Goal: Task Accomplishment & Management: Manage account settings

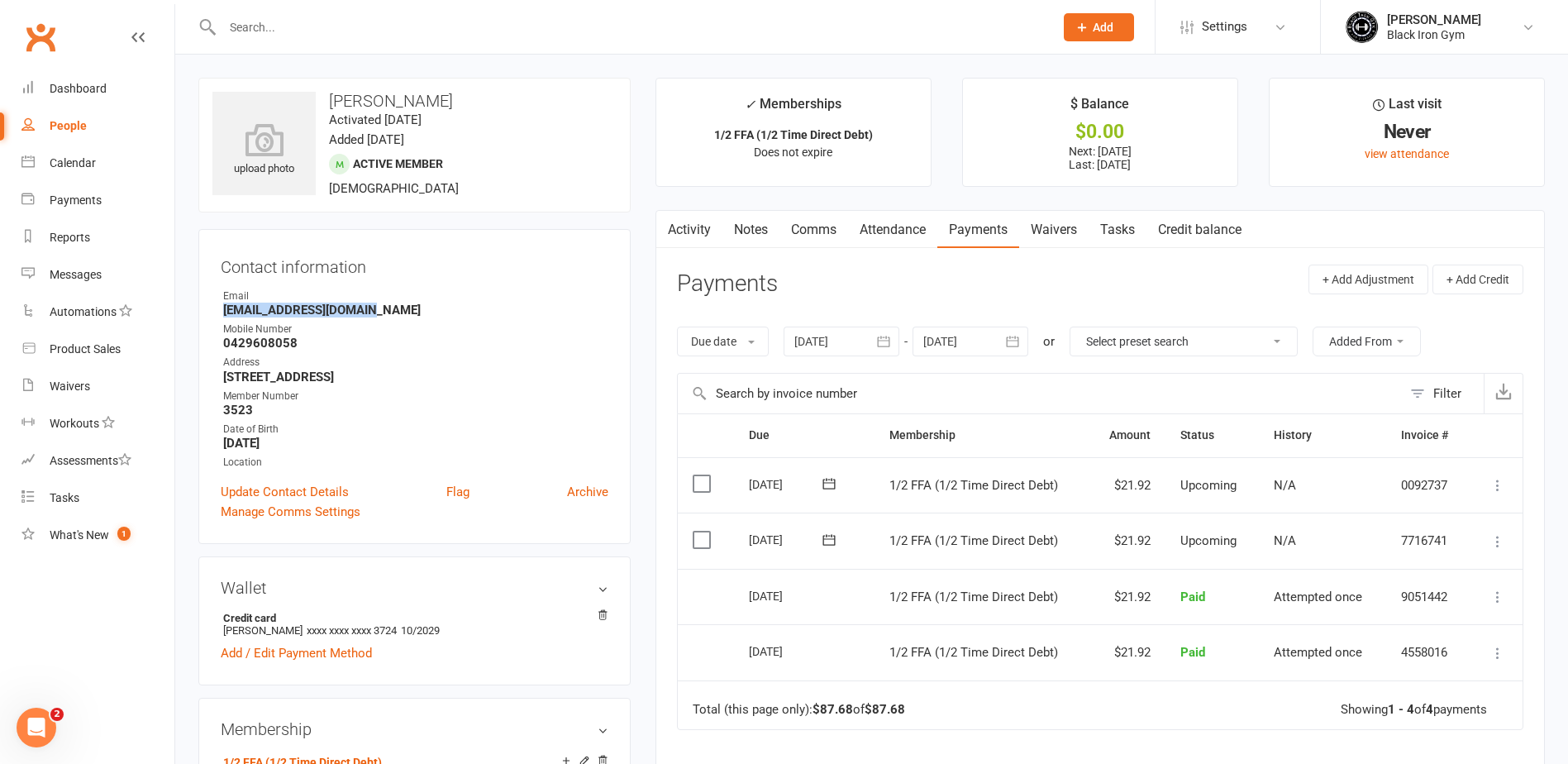
click at [281, 23] on input "text" at bounding box center [630, 28] width 825 height 23
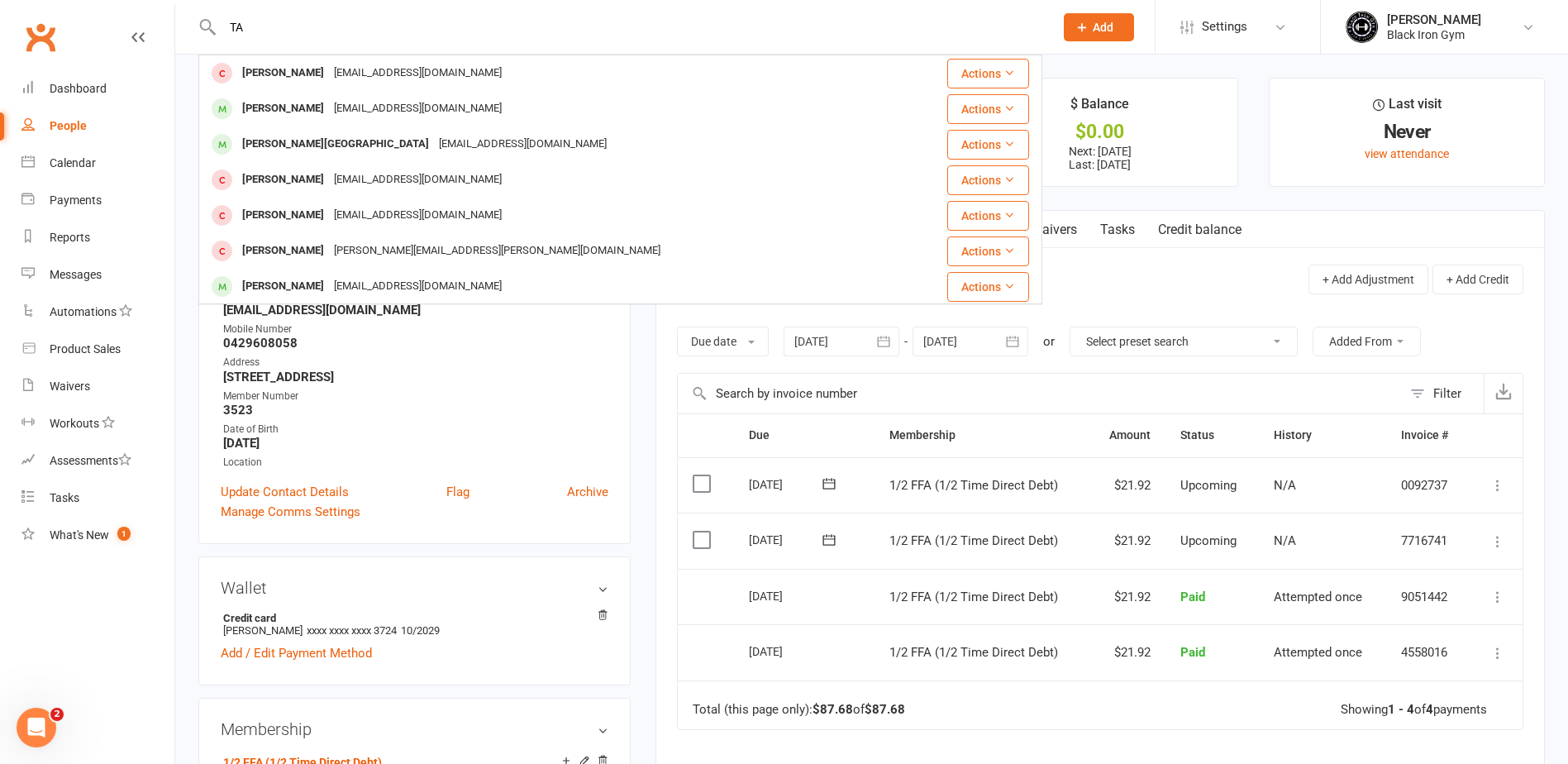
type input "T"
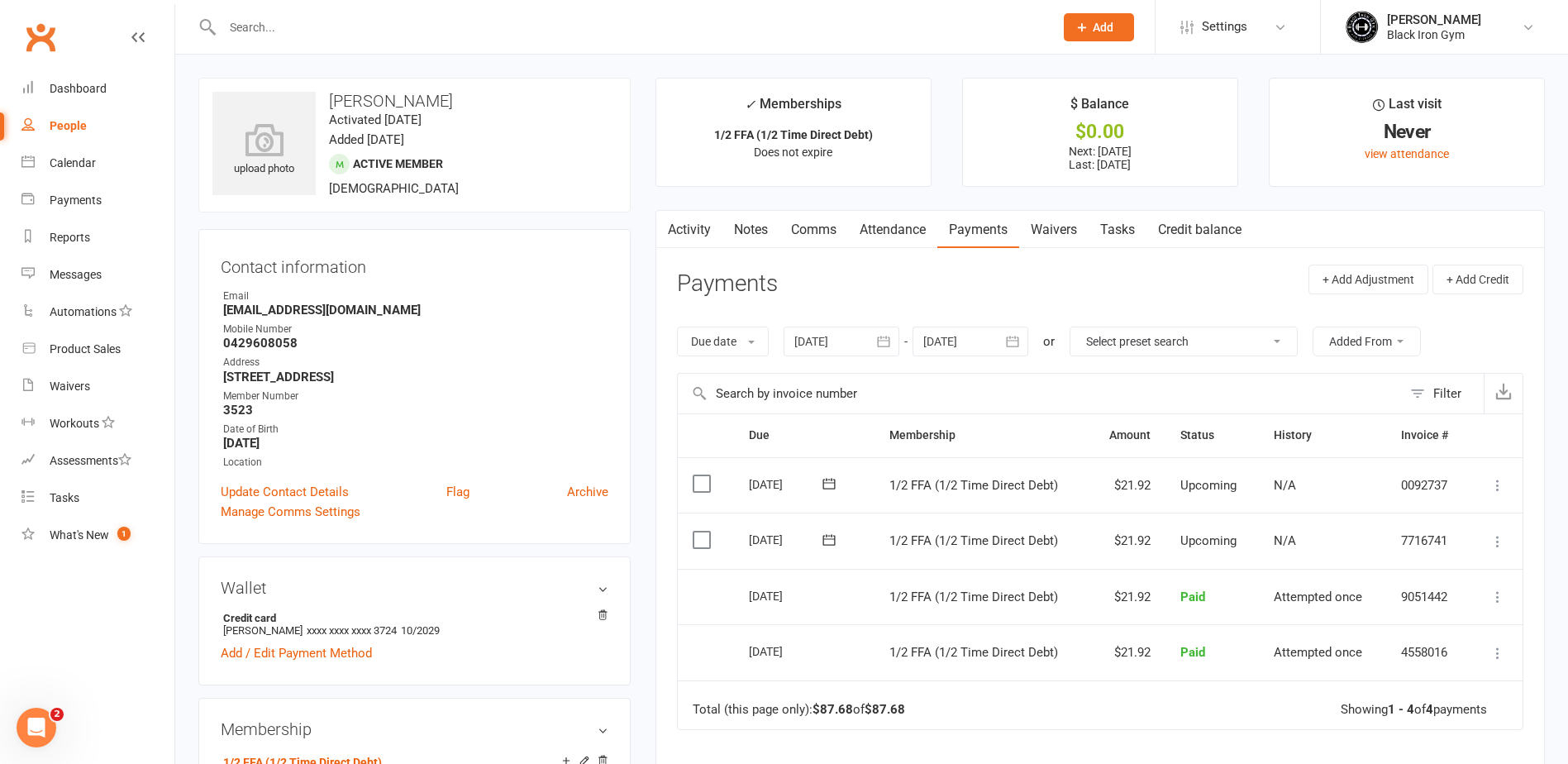
click at [359, 31] on input "text" at bounding box center [630, 28] width 825 height 23
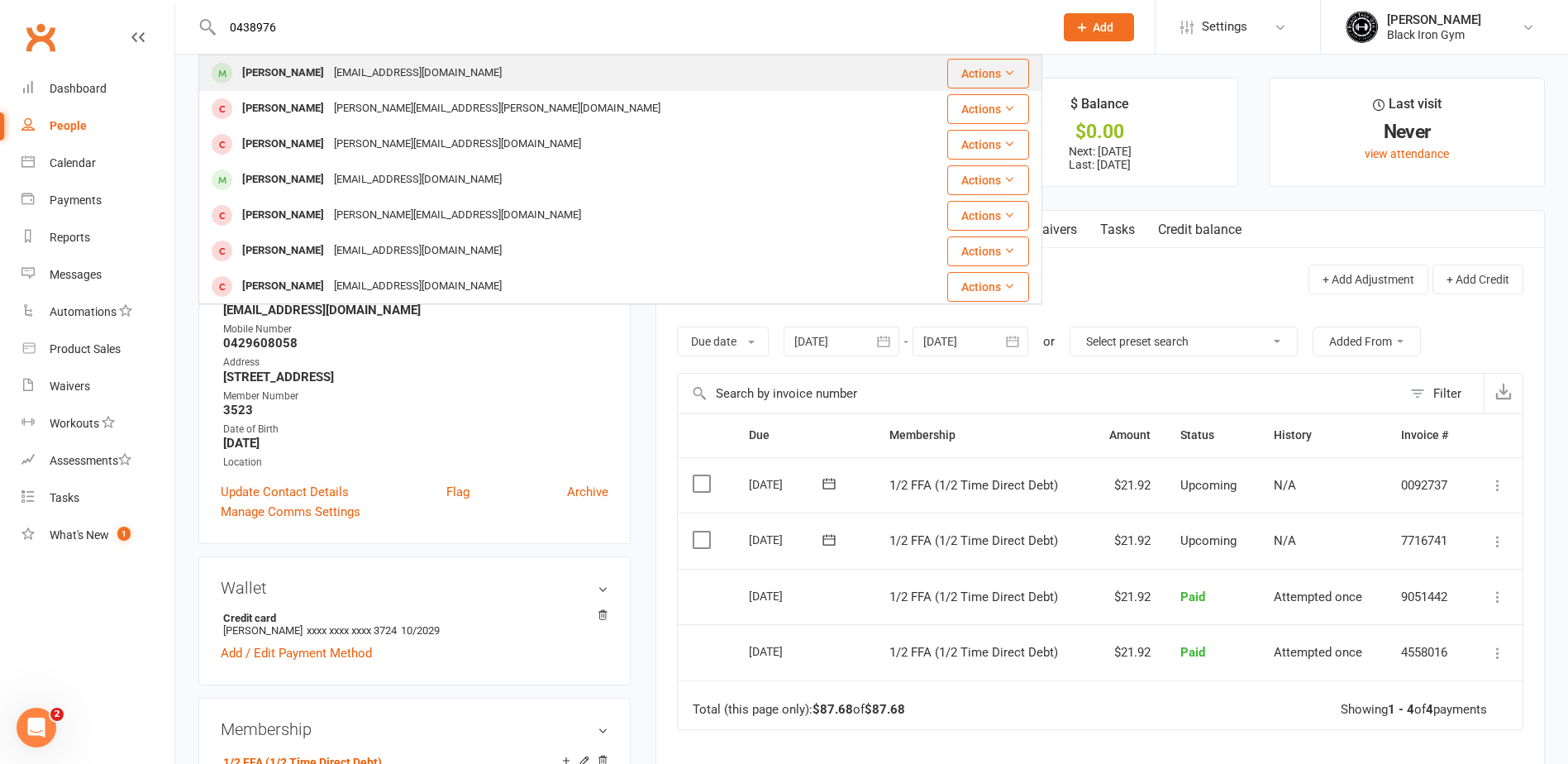
type input "0438976"
click at [337, 73] on div "[EMAIL_ADDRESS][DOMAIN_NAME]" at bounding box center [418, 73] width 178 height 24
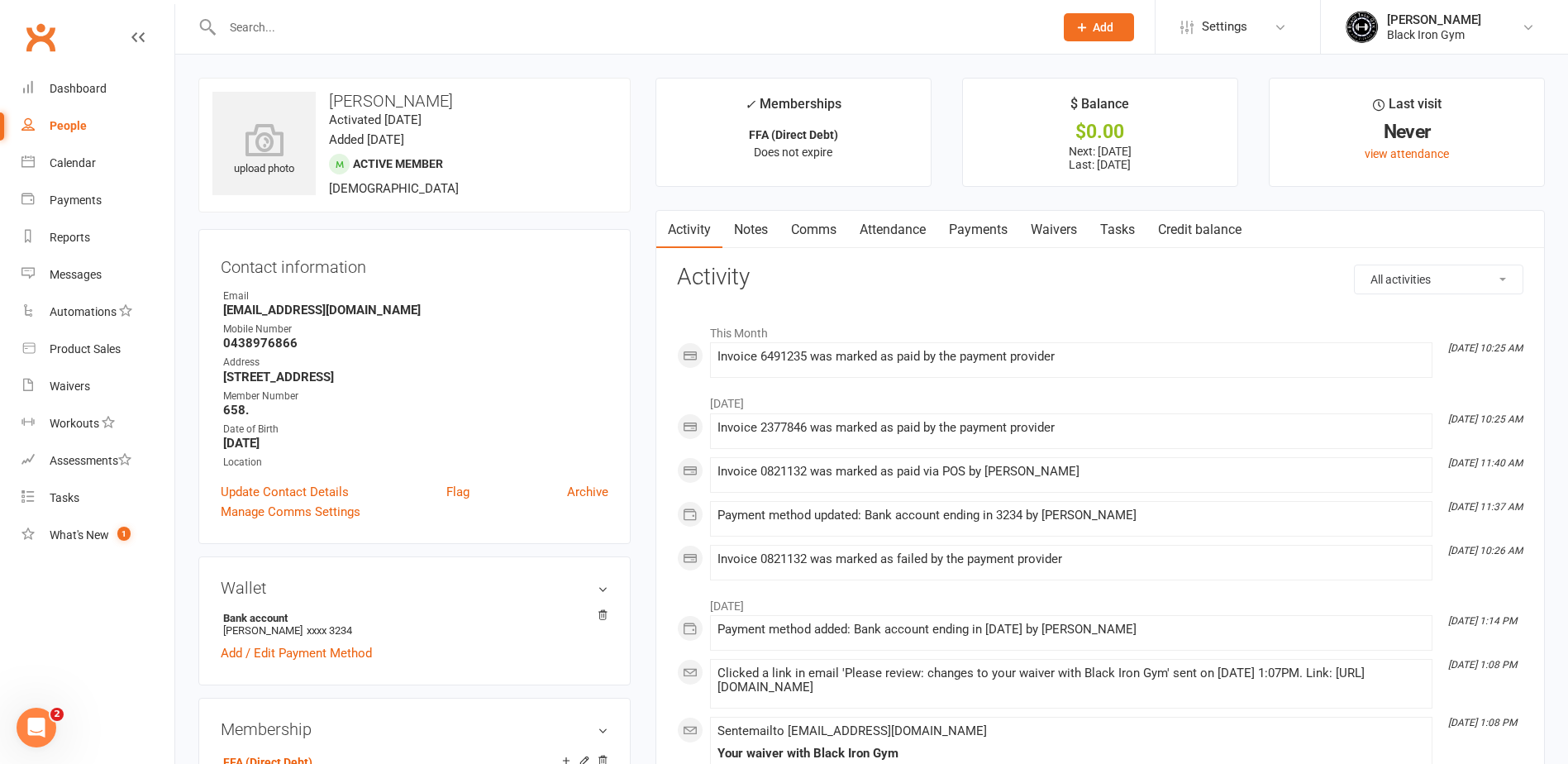
click at [999, 236] on link "Payments" at bounding box center [978, 229] width 82 height 38
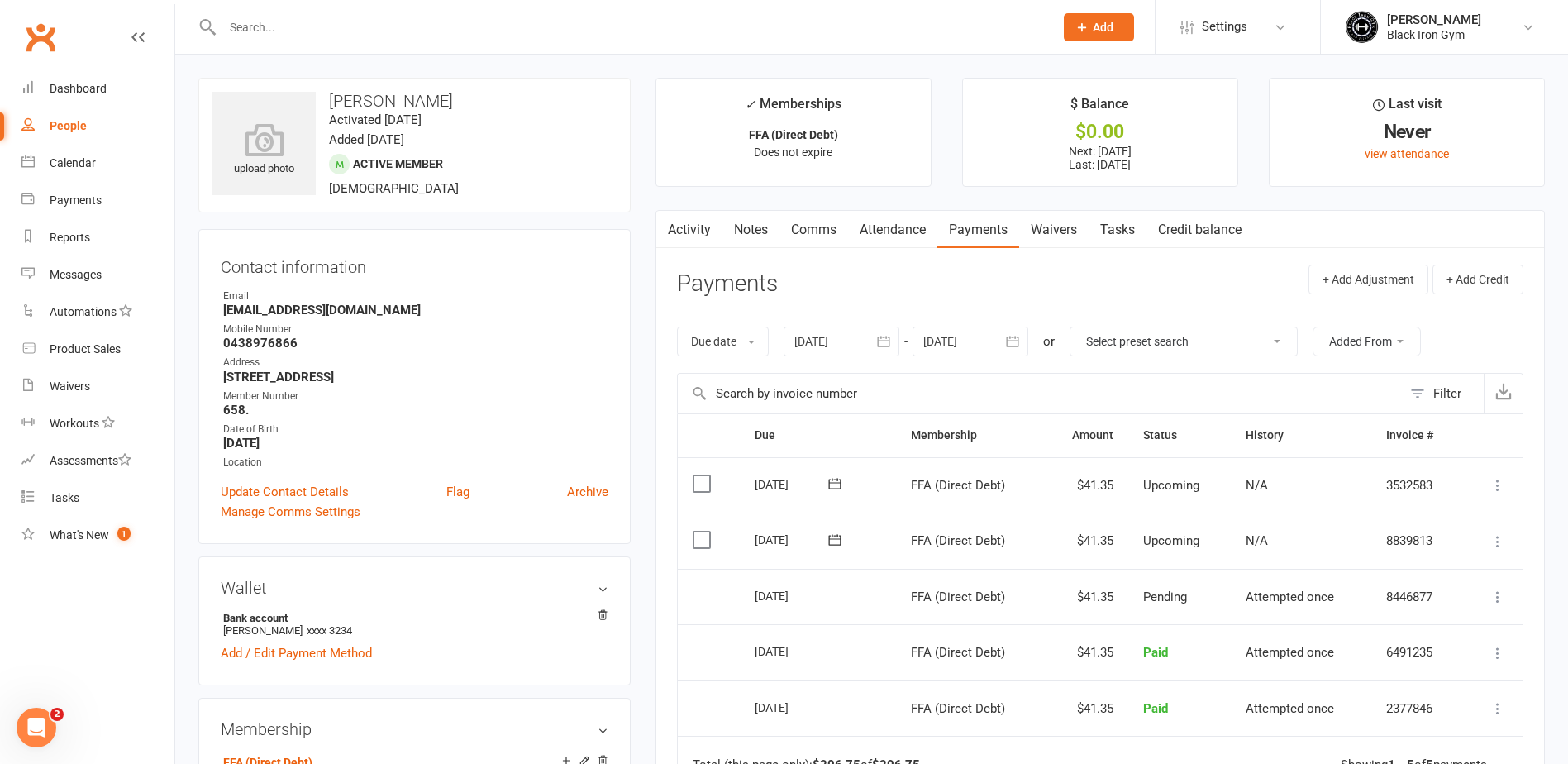
click at [812, 218] on link "Comms" at bounding box center [813, 229] width 68 height 38
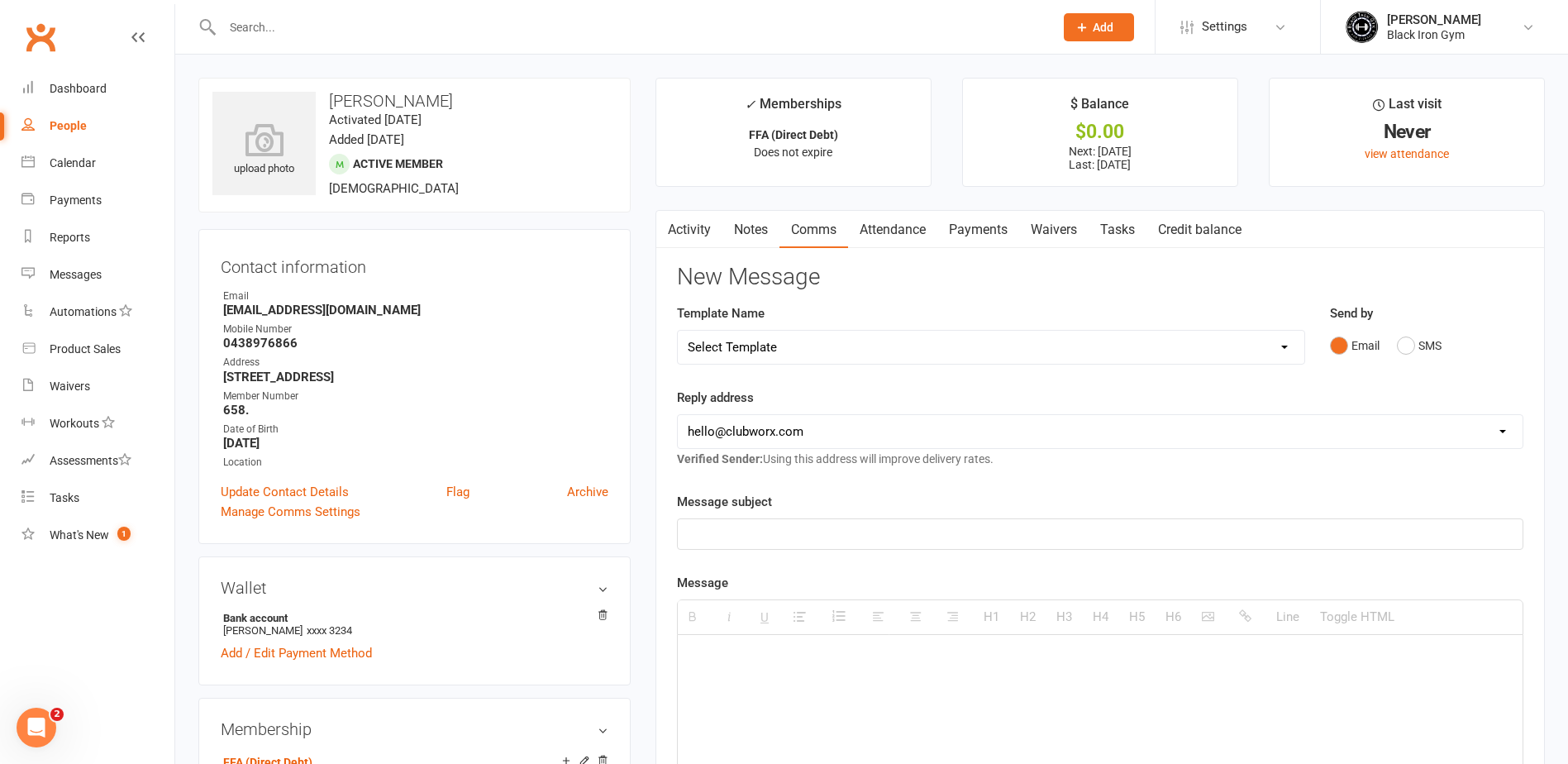
click at [364, 17] on input "text" at bounding box center [630, 28] width 825 height 23
click at [328, 21] on input "text" at bounding box center [630, 28] width 825 height 23
click at [957, 231] on link "Payments" at bounding box center [978, 229] width 82 height 38
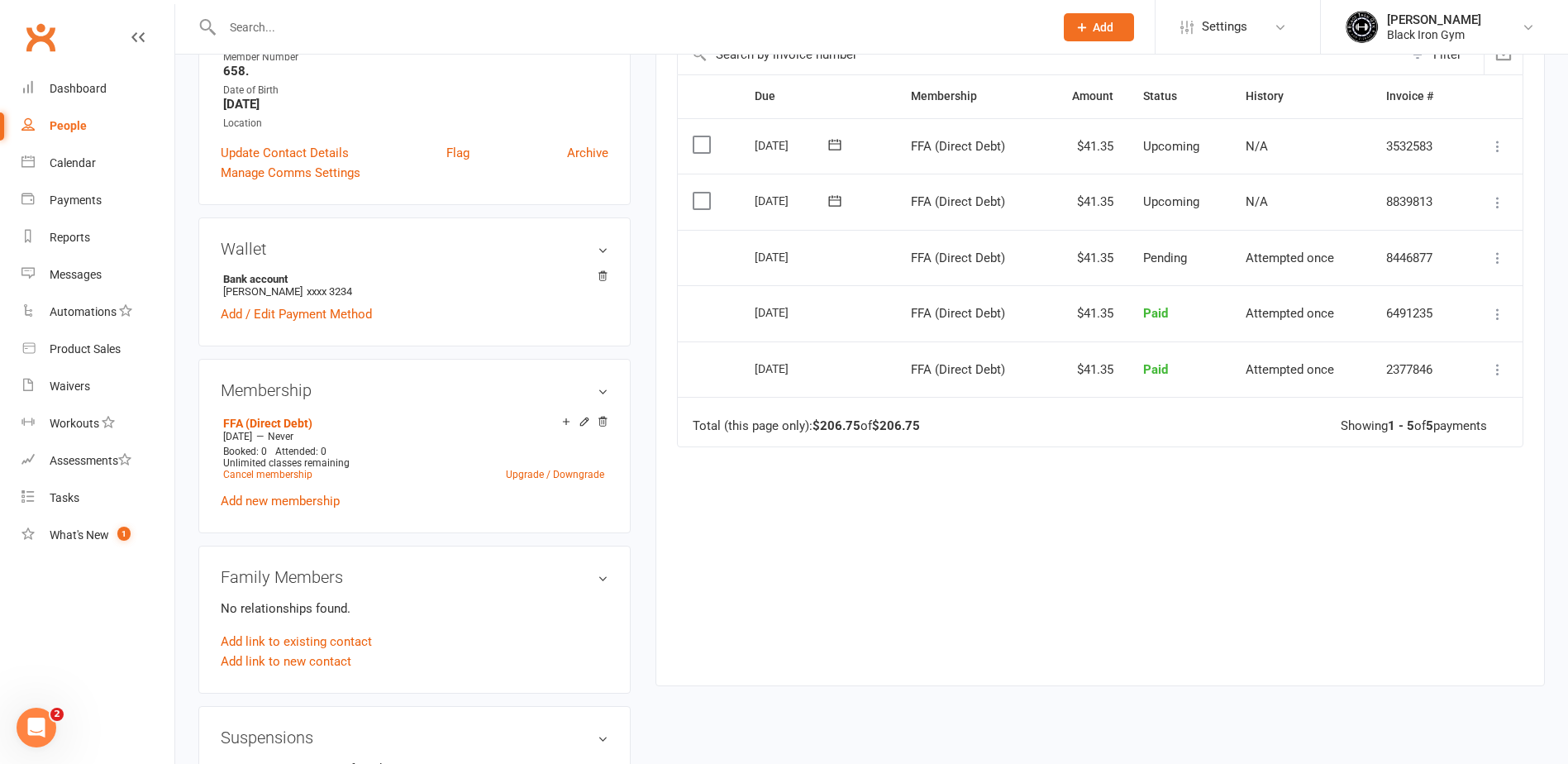
scroll to position [496, 0]
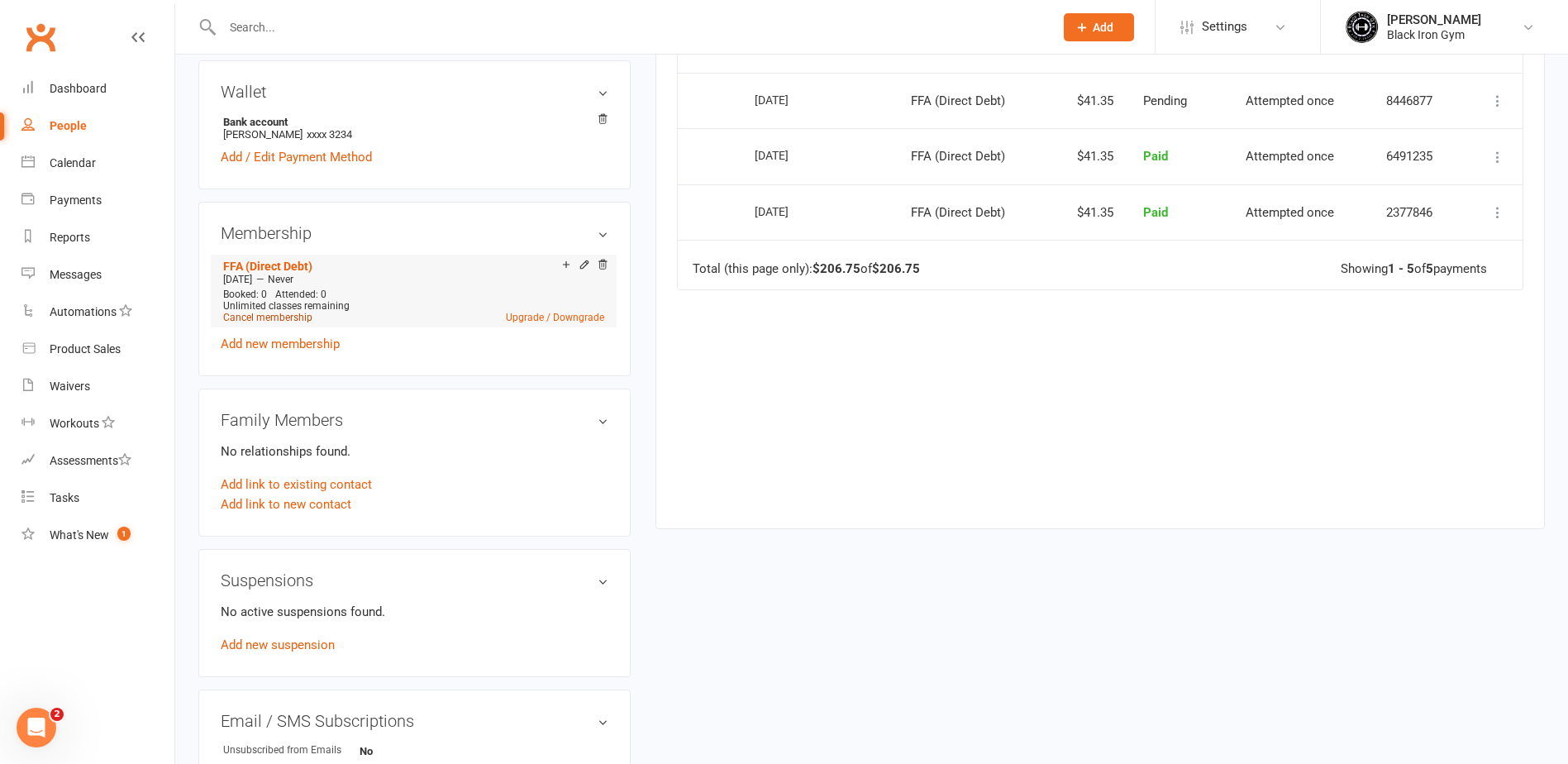
click at [284, 317] on link "Cancel membership" at bounding box center [268, 318] width 89 height 12
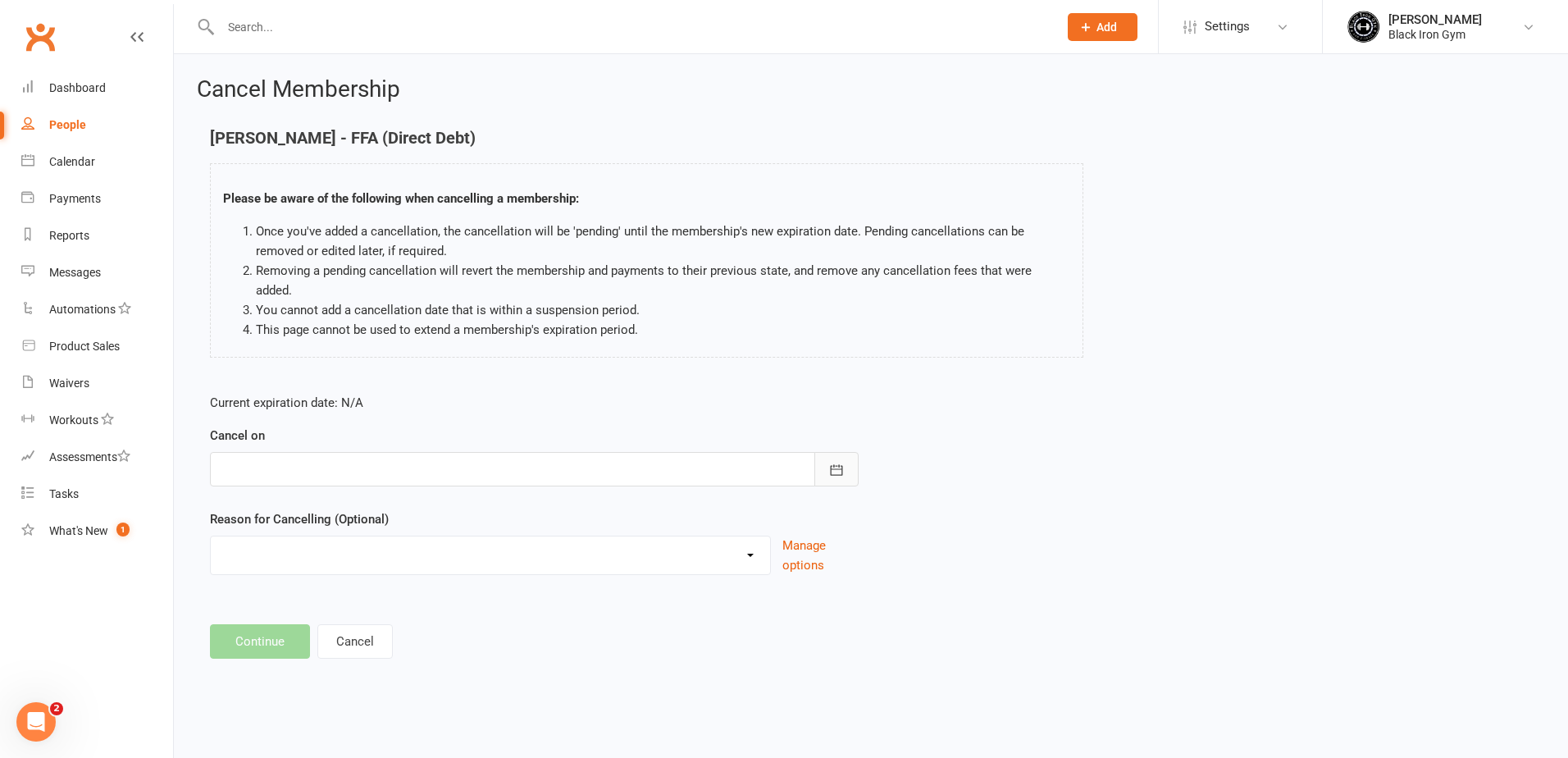
click at [842, 462] on button "button" at bounding box center [836, 469] width 44 height 34
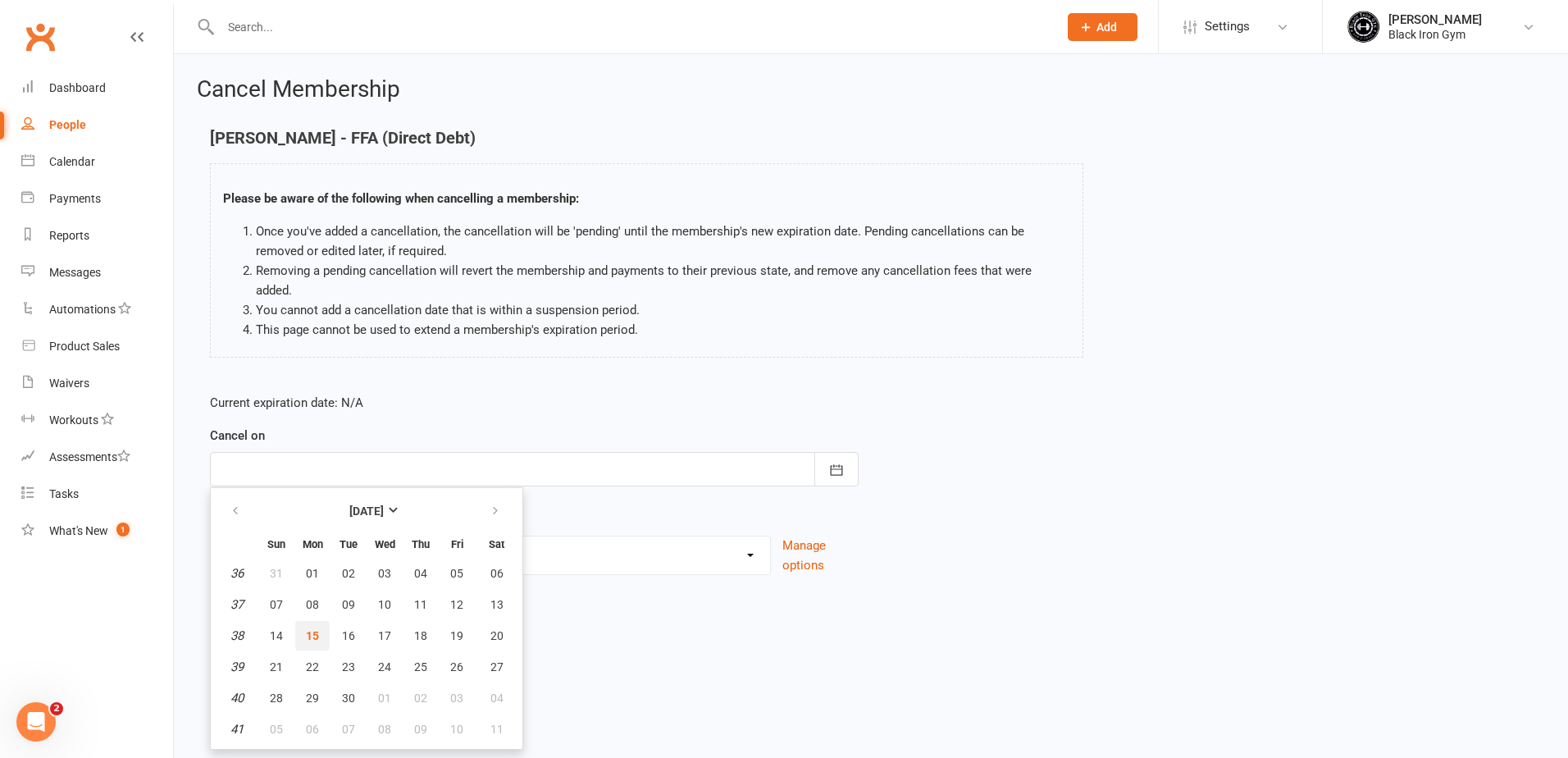
click at [317, 629] on span "15" at bounding box center [312, 635] width 13 height 13
type input "[DATE]"
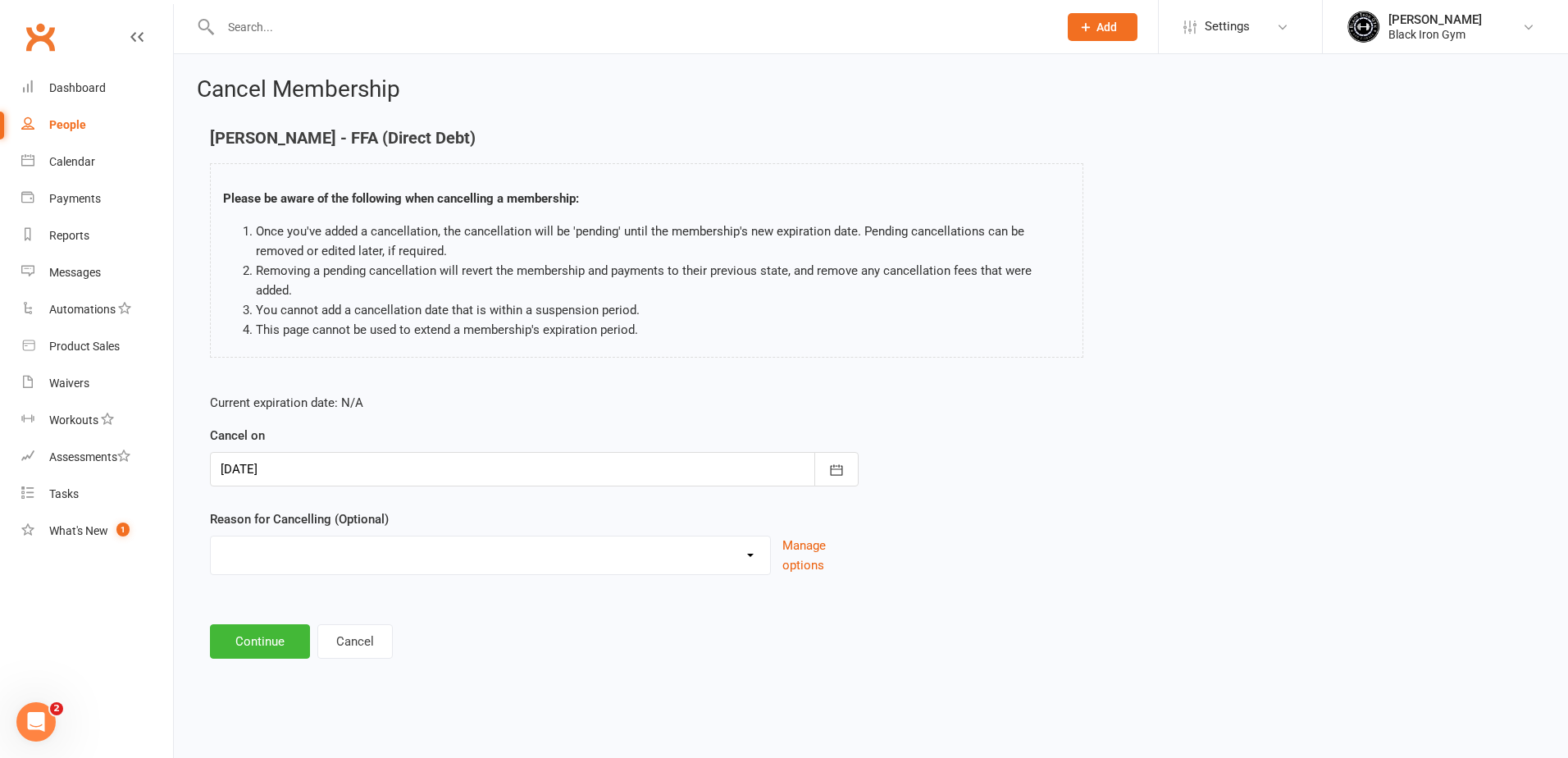
click at [427, 537] on select "CHANGED TO UPFRONT CHANGED TO WHITEHAVEN 12 MONTHS EMAILED EXCESSIVE DEFULTS NO…" at bounding box center [490, 552] width 559 height 33
select select "2"
click at [211, 537] on select "CHANGED TO UPFRONT CHANGED TO WHITEHAVEN 12 MONTHS EMAILED EXCESSIVE DEFULTS NO…" at bounding box center [490, 552] width 559 height 33
click at [273, 625] on button "Continue" at bounding box center [259, 642] width 100 height 34
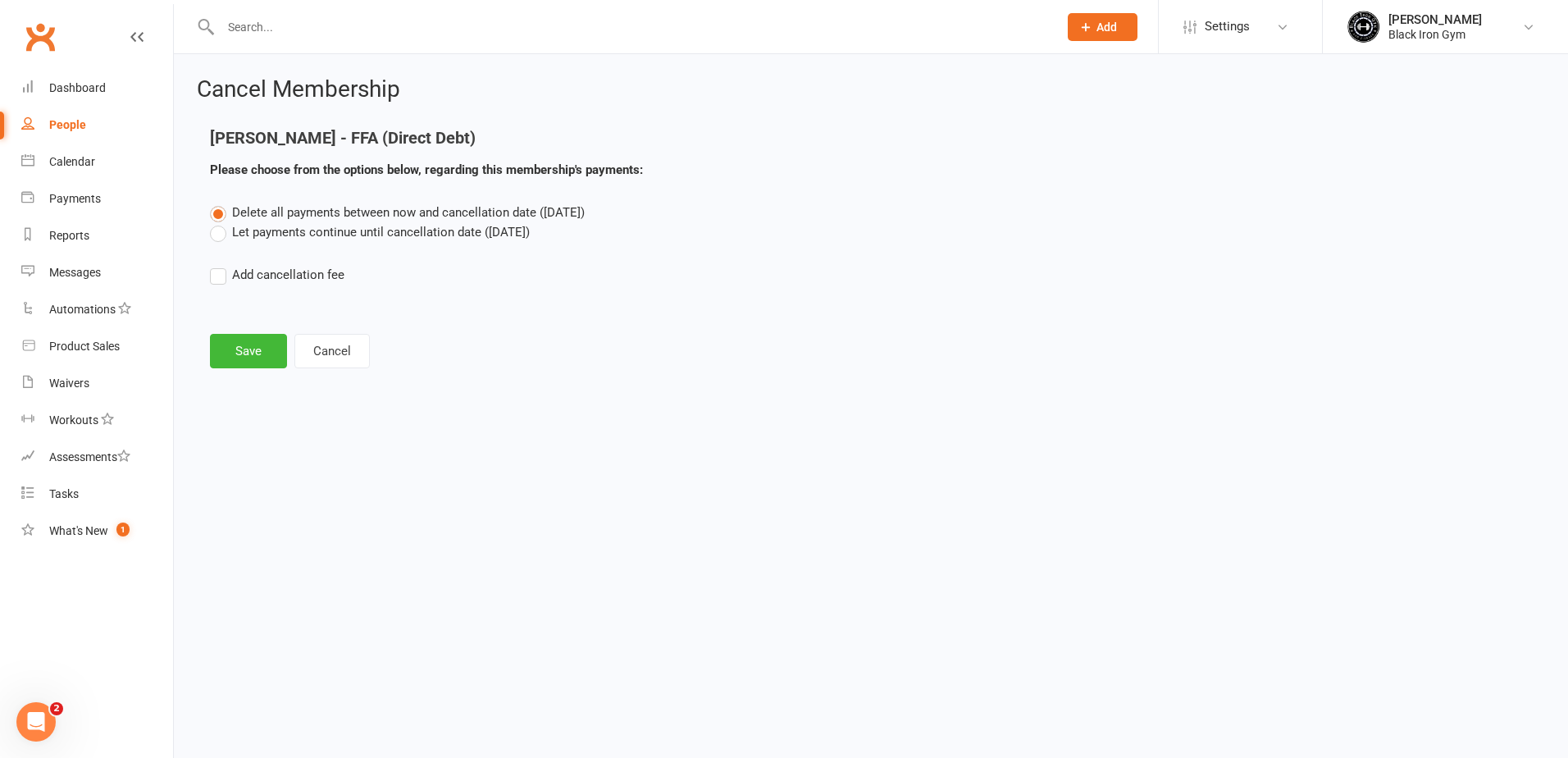
click at [433, 233] on label "Let payments continue until cancellation date ([DATE])" at bounding box center [370, 232] width 320 height 19
click at [220, 222] on input "Let payments continue until cancellation date ([DATE])" at bounding box center [215, 222] width 11 height 0
click at [251, 359] on button "Save" at bounding box center [248, 350] width 77 height 34
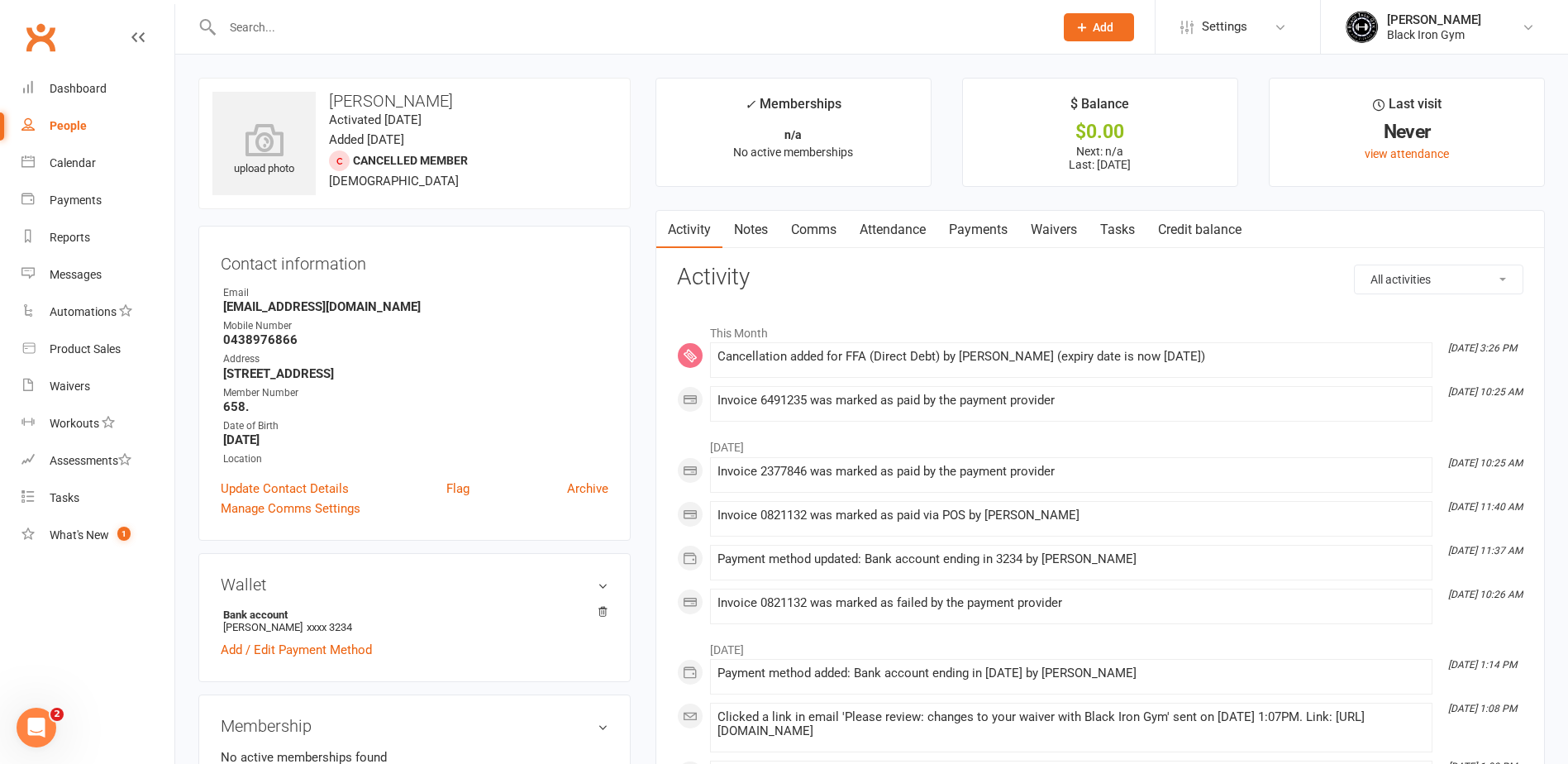
click at [308, 45] on div at bounding box center [620, 27] width 844 height 53
click at [312, 29] on input "text" at bounding box center [630, 28] width 825 height 23
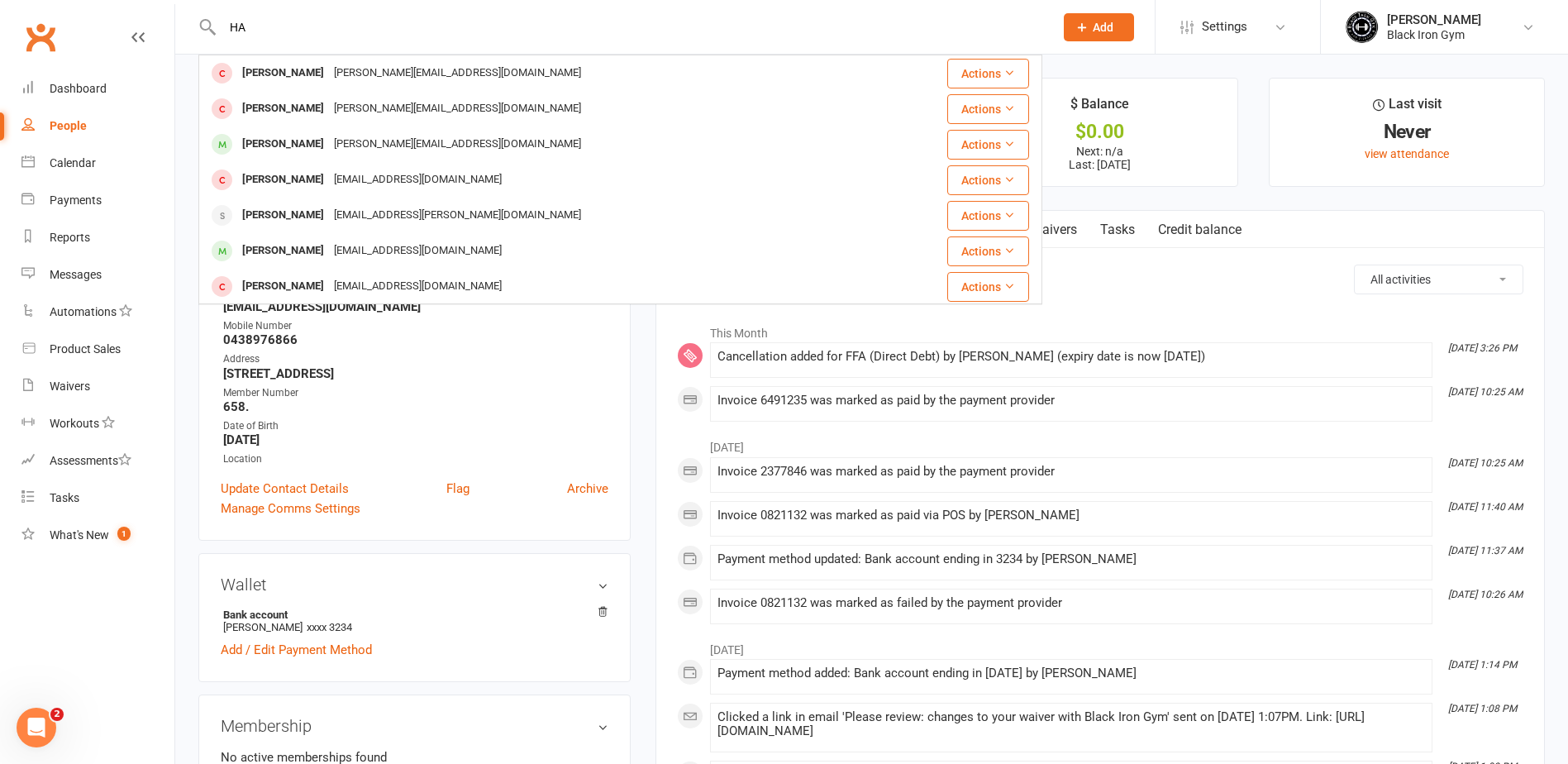
type input "H"
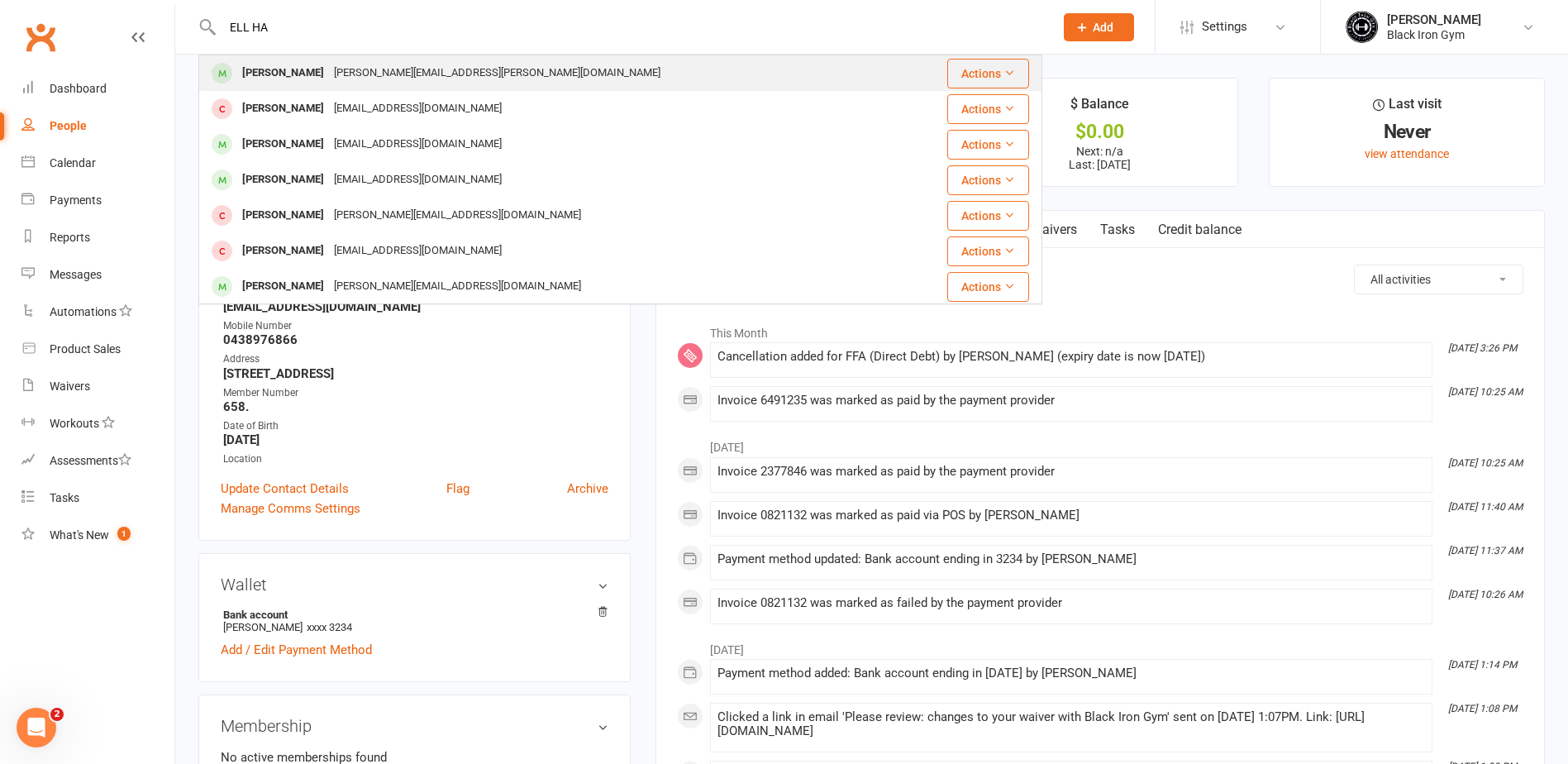
type input "ELL HA"
click at [302, 61] on div "[PERSON_NAME]" at bounding box center [283, 73] width 92 height 24
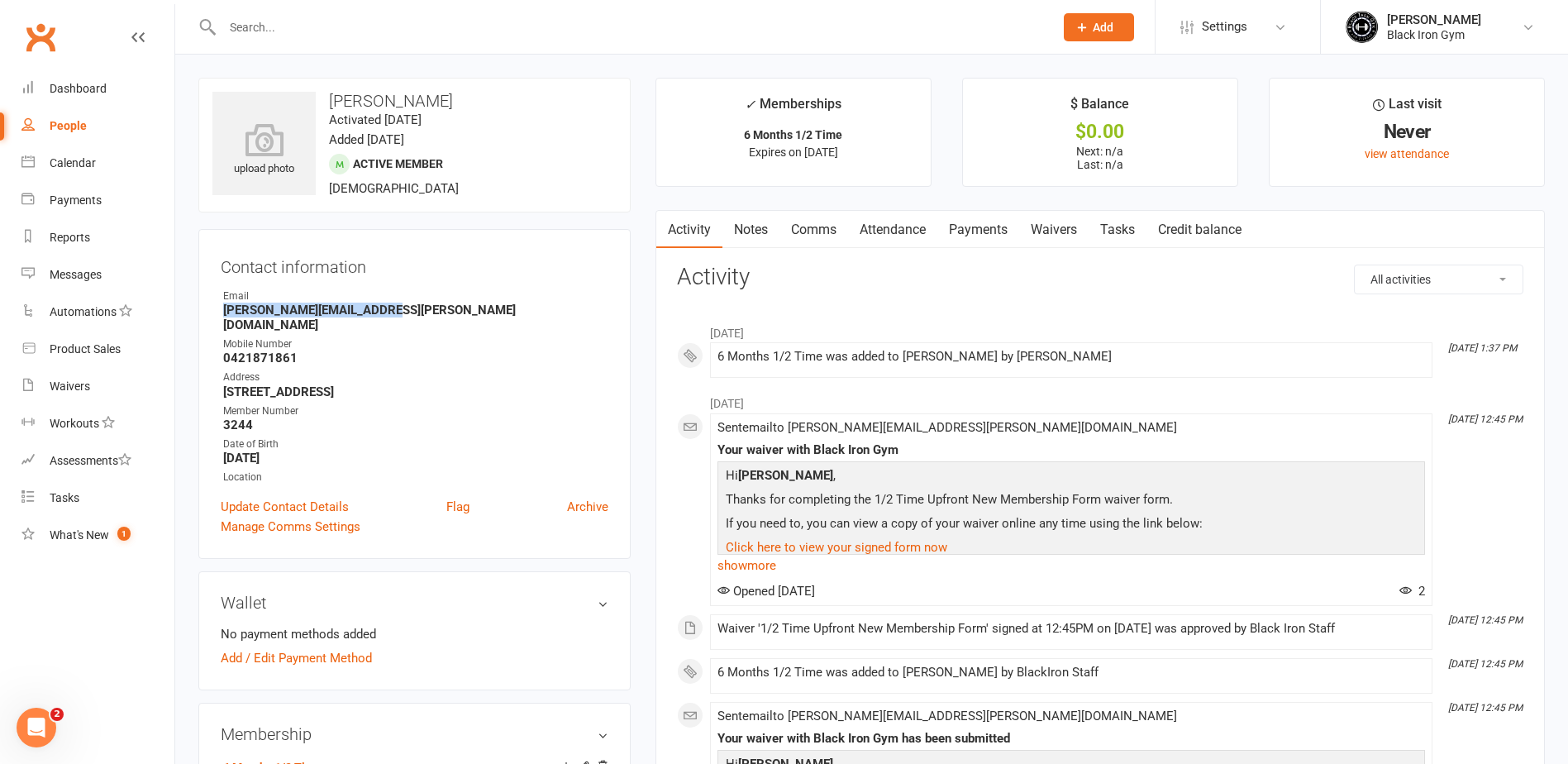
drag, startPoint x: 380, startPoint y: 317, endPoint x: 220, endPoint y: 315, distance: 160.0
click at [220, 315] on li "Email [PERSON_NAME][EMAIL_ADDRESS][PERSON_NAME][DOMAIN_NAME]" at bounding box center [414, 310] width 388 height 44
copy strong "[PERSON_NAME][EMAIL_ADDRESS][PERSON_NAME][DOMAIN_NAME]"
drag, startPoint x: 265, startPoint y: 344, endPoint x: 217, endPoint y: 344, distance: 48.0
click at [217, 344] on div "Contact information Owner Email [PERSON_NAME][EMAIL_ADDRESS][PERSON_NAME][DOMAI…" at bounding box center [414, 394] width 432 height 330
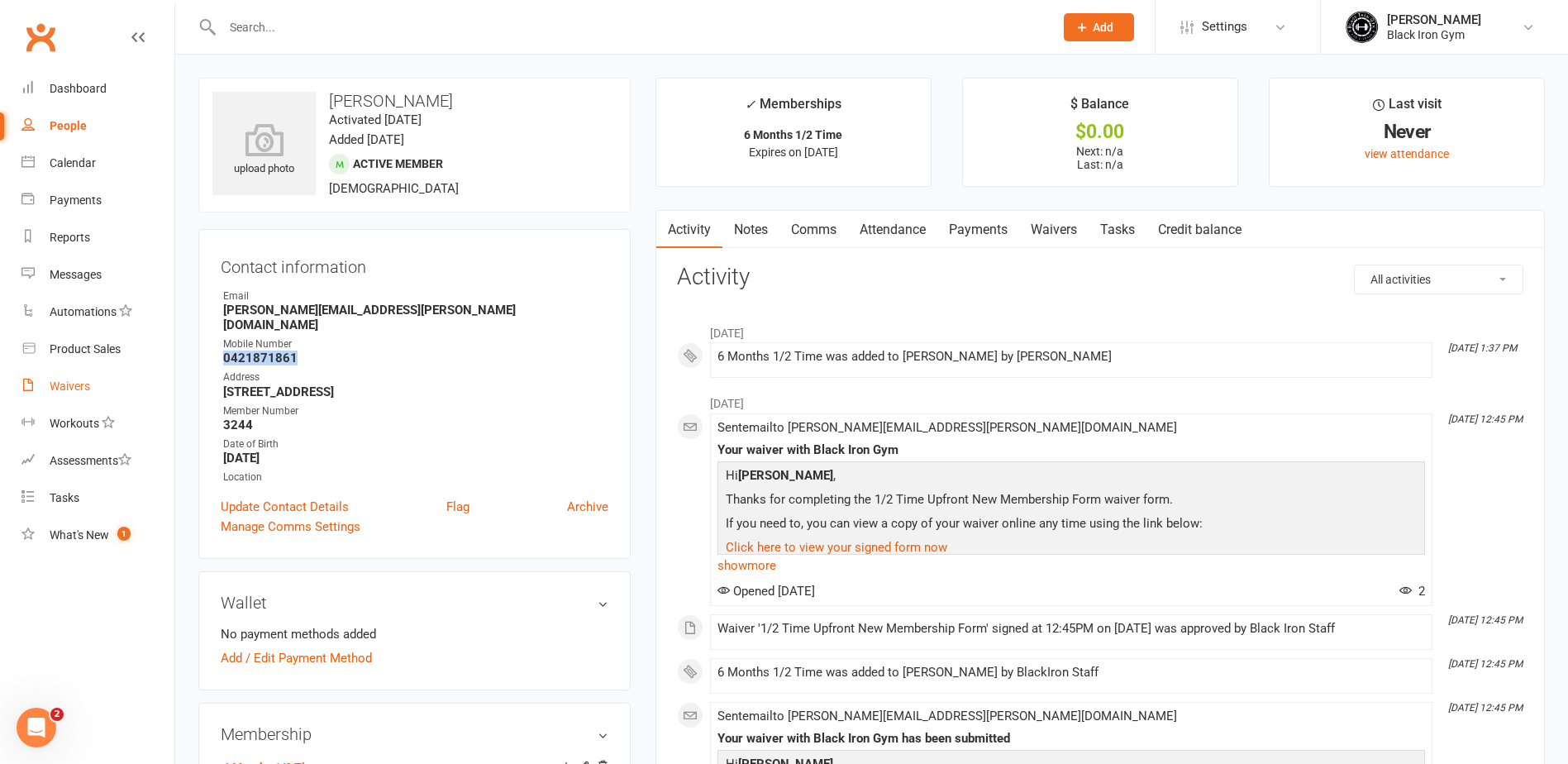
copy strong "0421871861"
click at [284, 30] on input "text" at bounding box center [630, 28] width 825 height 23
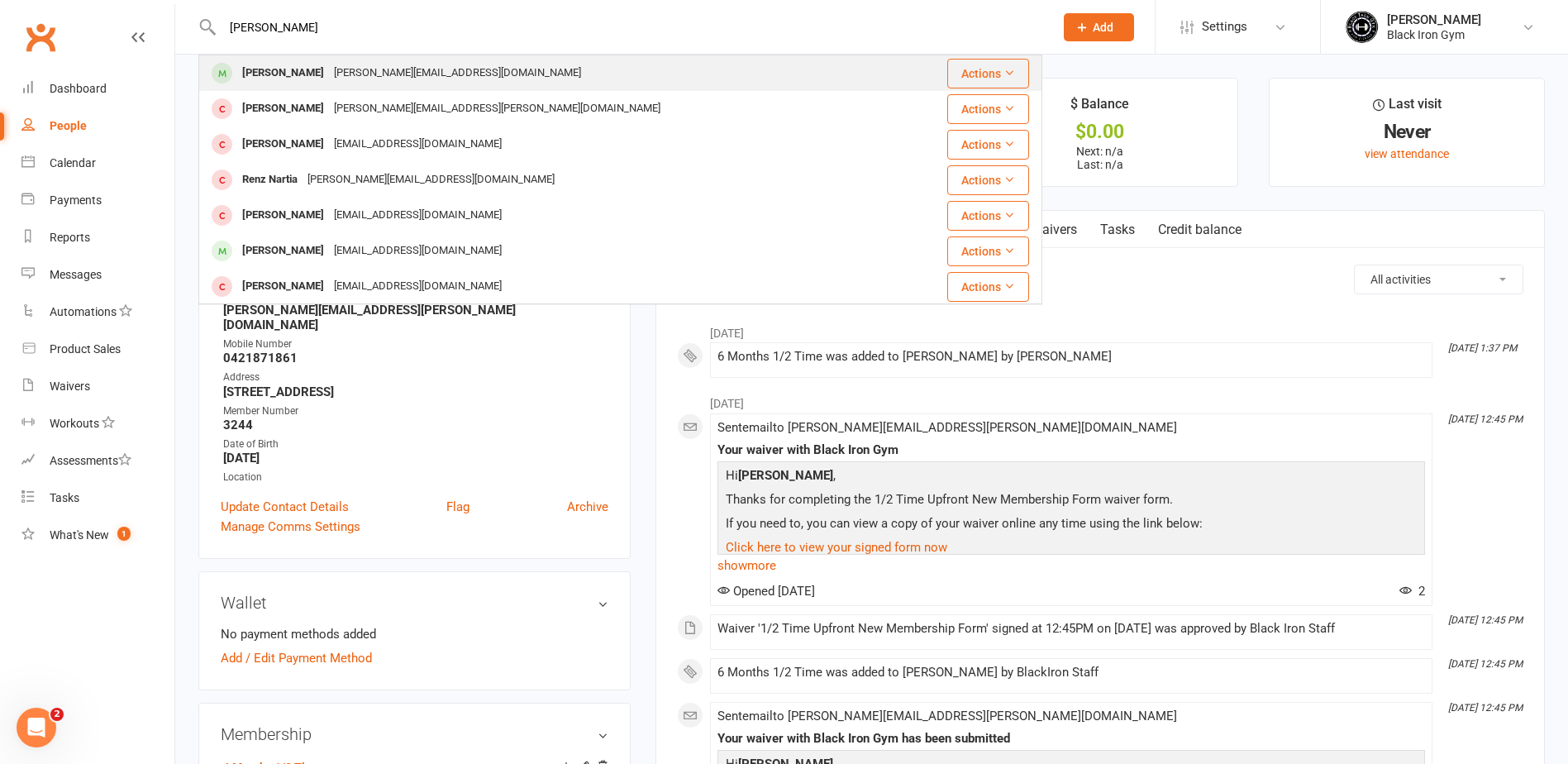
type input "[PERSON_NAME]"
click at [332, 73] on div "[PERSON_NAME][EMAIL_ADDRESS][DOMAIN_NAME]" at bounding box center [457, 73] width 257 height 24
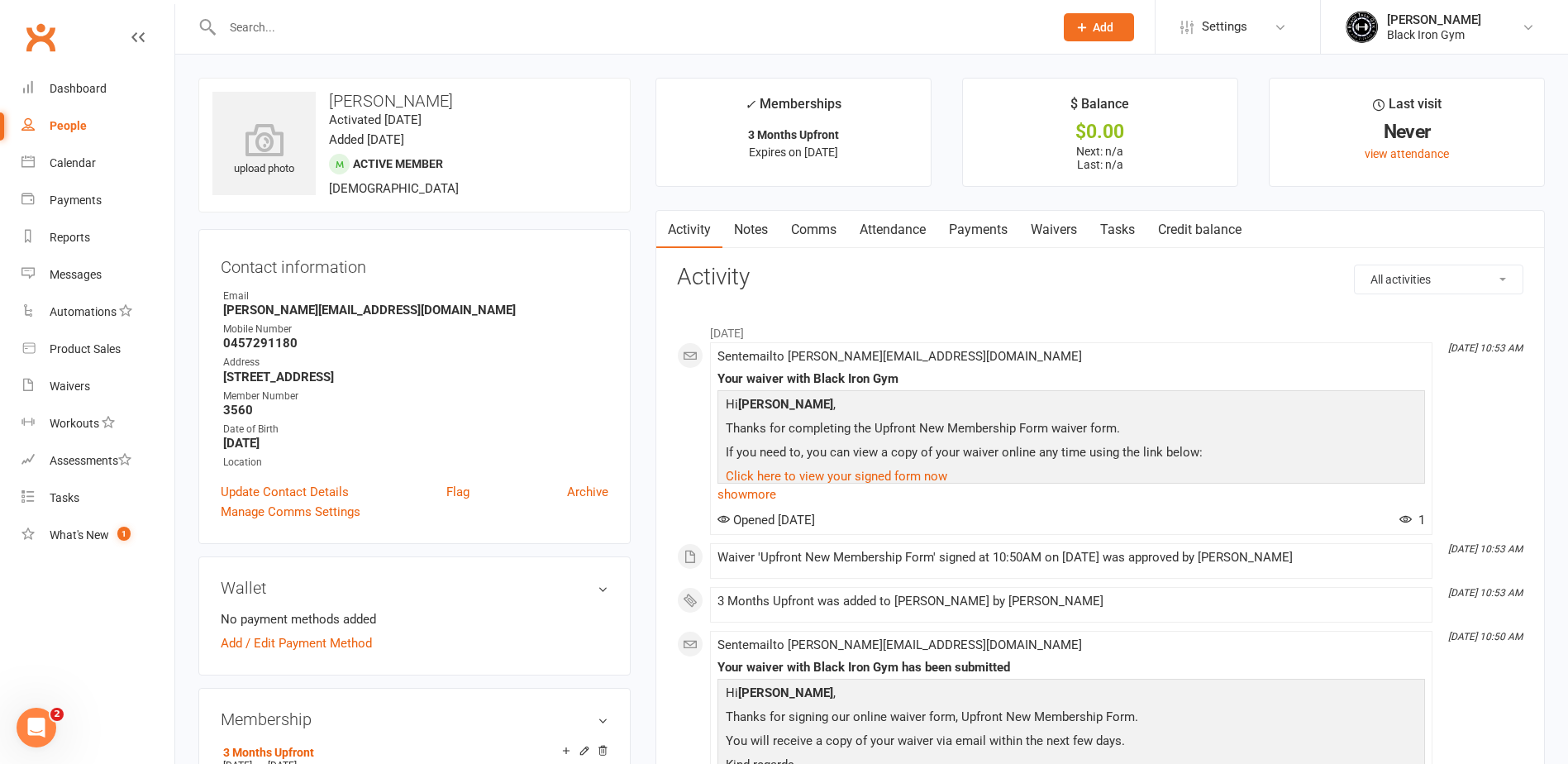
click at [462, 341] on strong "0457291180" at bounding box center [415, 343] width 385 height 15
drag, startPoint x: 398, startPoint y: 314, endPoint x: 224, endPoint y: 309, distance: 174.1
click at [224, 309] on strong "[PERSON_NAME][EMAIL_ADDRESS][DOMAIN_NAME]" at bounding box center [415, 310] width 385 height 15
copy strong "[PERSON_NAME][EMAIL_ADDRESS][DOMAIN_NAME]"
click at [334, 357] on div "Address" at bounding box center [415, 363] width 385 height 16
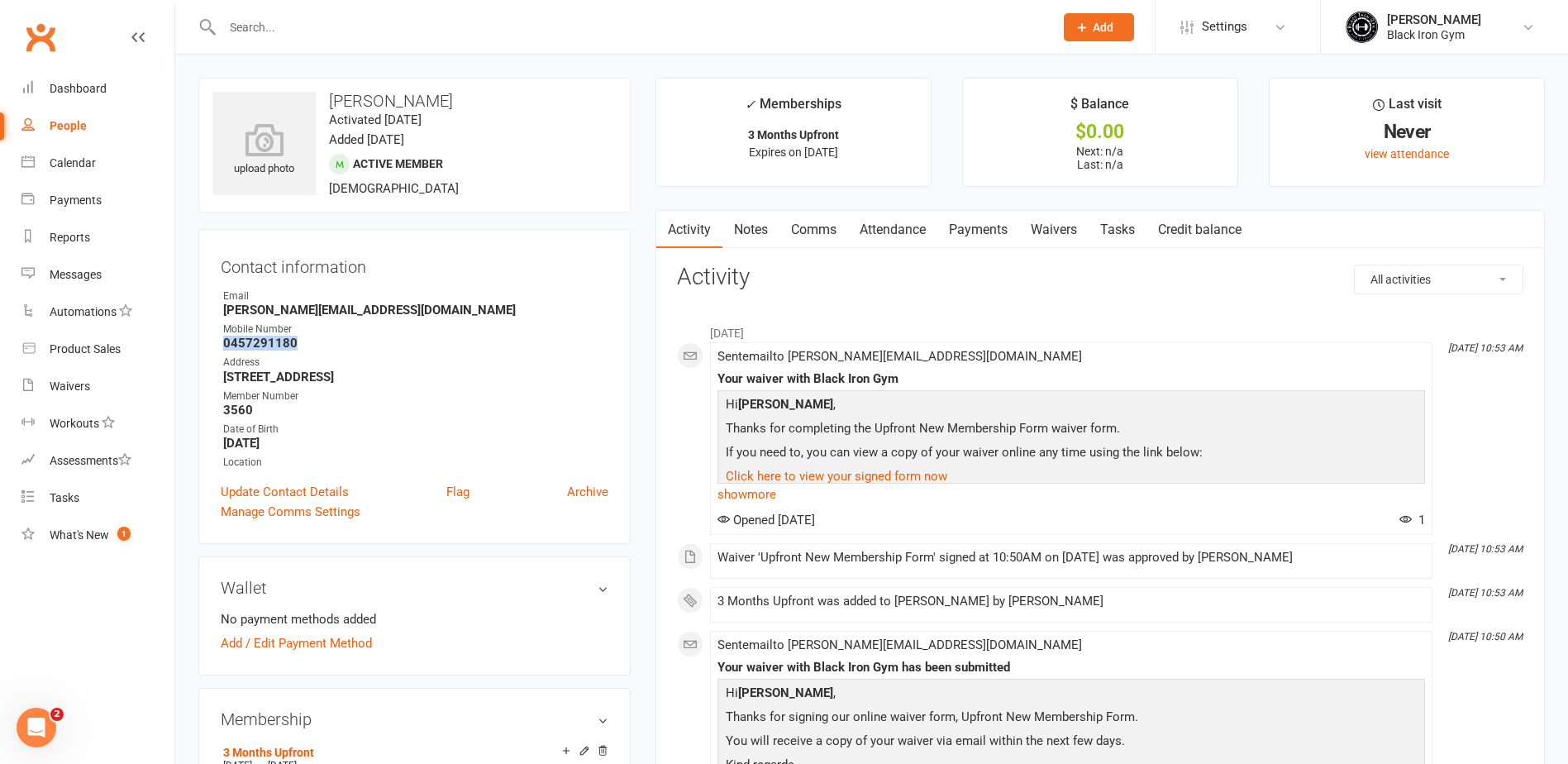
drag, startPoint x: 298, startPoint y: 344, endPoint x: 223, endPoint y: 347, distance: 75.1
click at [223, 347] on strong "0457291180" at bounding box center [415, 343] width 385 height 15
copy strong "0457291180"
click at [456, 29] on input "text" at bounding box center [630, 28] width 825 height 23
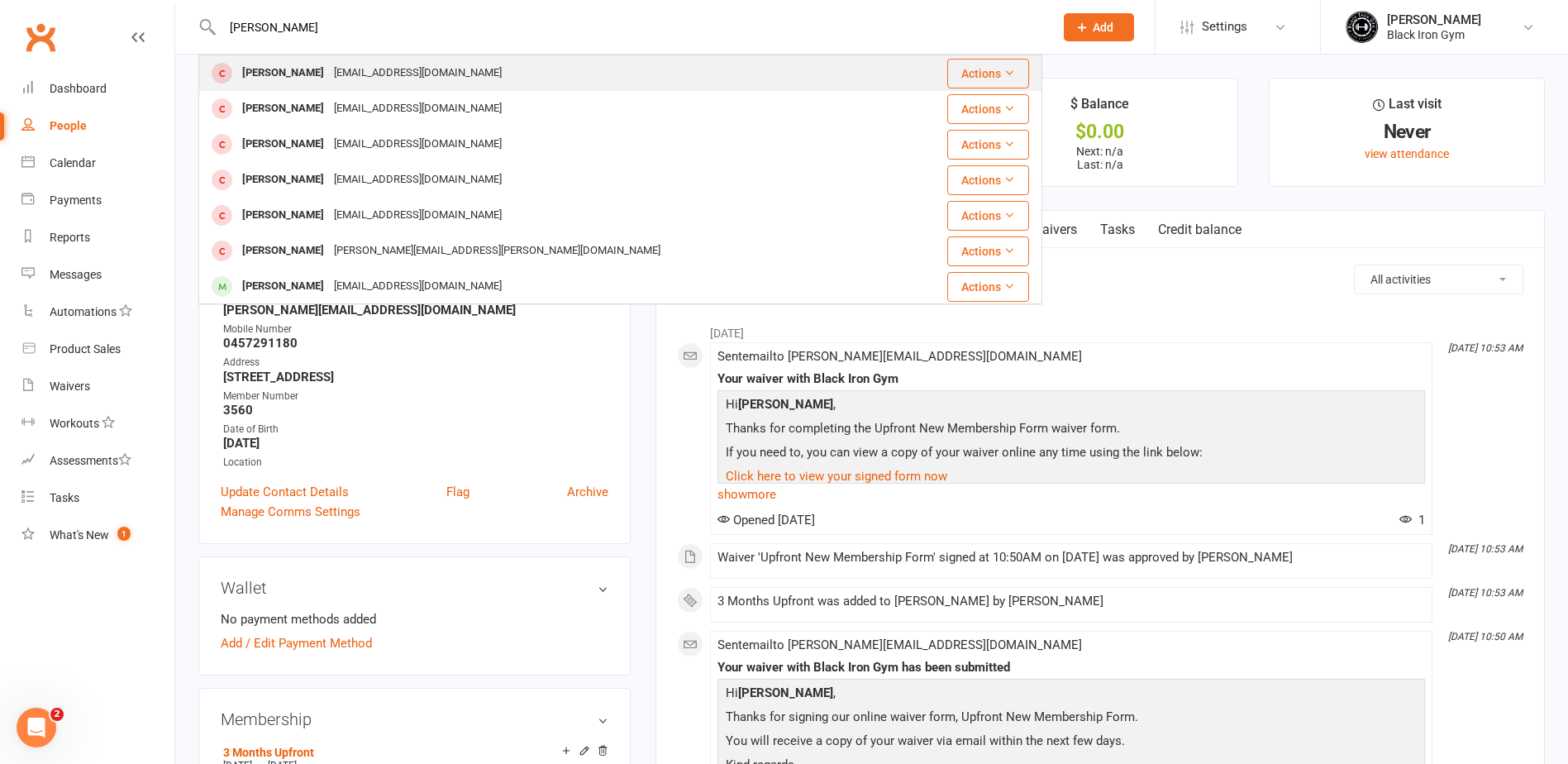
type input "[PERSON_NAME]"
click at [476, 77] on div "[PERSON_NAME] [EMAIL_ADDRESS][DOMAIN_NAME]" at bounding box center [550, 73] width 700 height 34
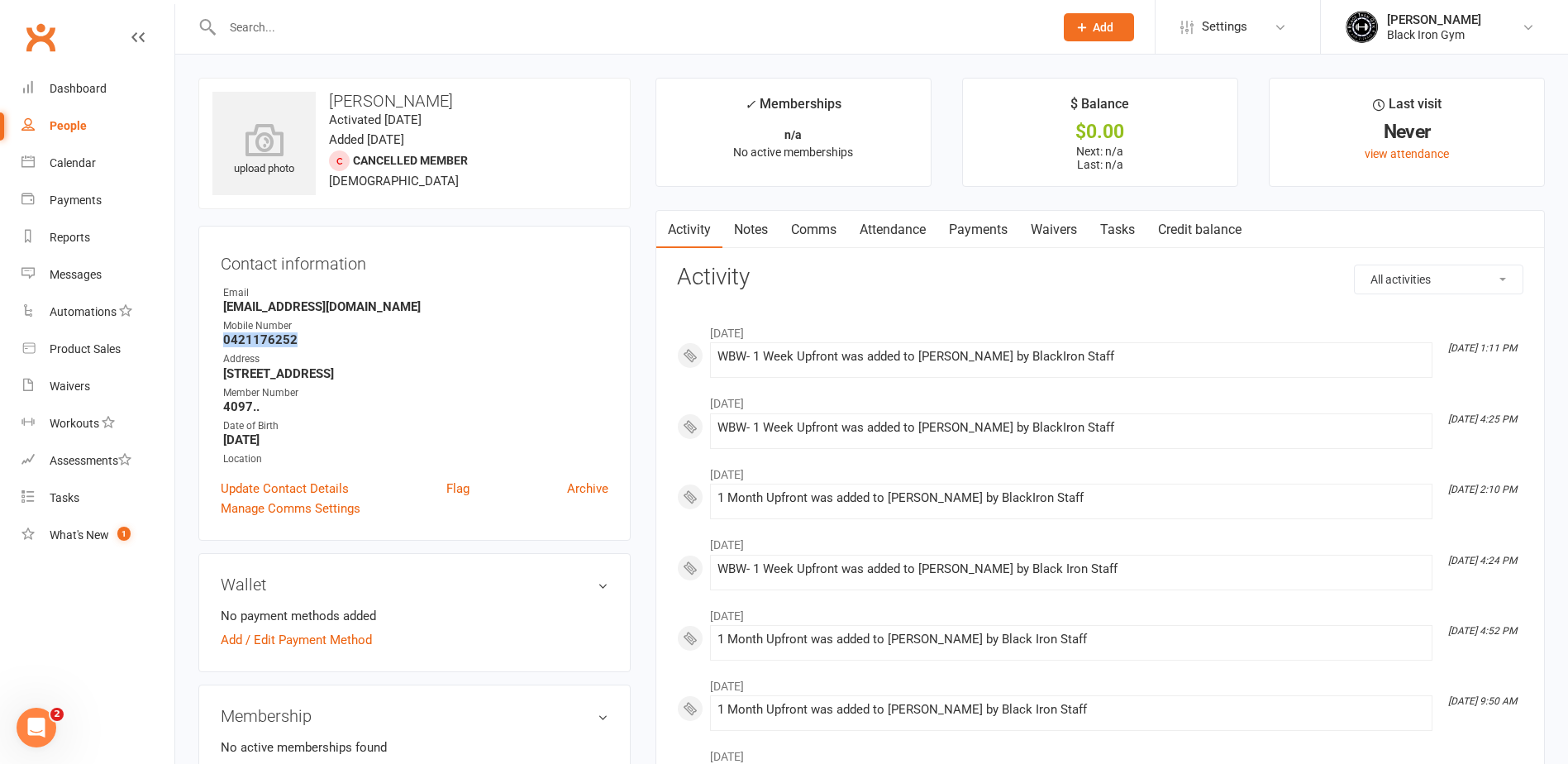
drag, startPoint x: 298, startPoint y: 338, endPoint x: 214, endPoint y: 339, distance: 84.0
click at [214, 339] on div "Contact information Owner Email [EMAIL_ADDRESS][DOMAIN_NAME] Mobile Number [PHO…" at bounding box center [414, 383] width 432 height 315
copy strong "0421176252"
